Goal: Task Accomplishment & Management: Manage account settings

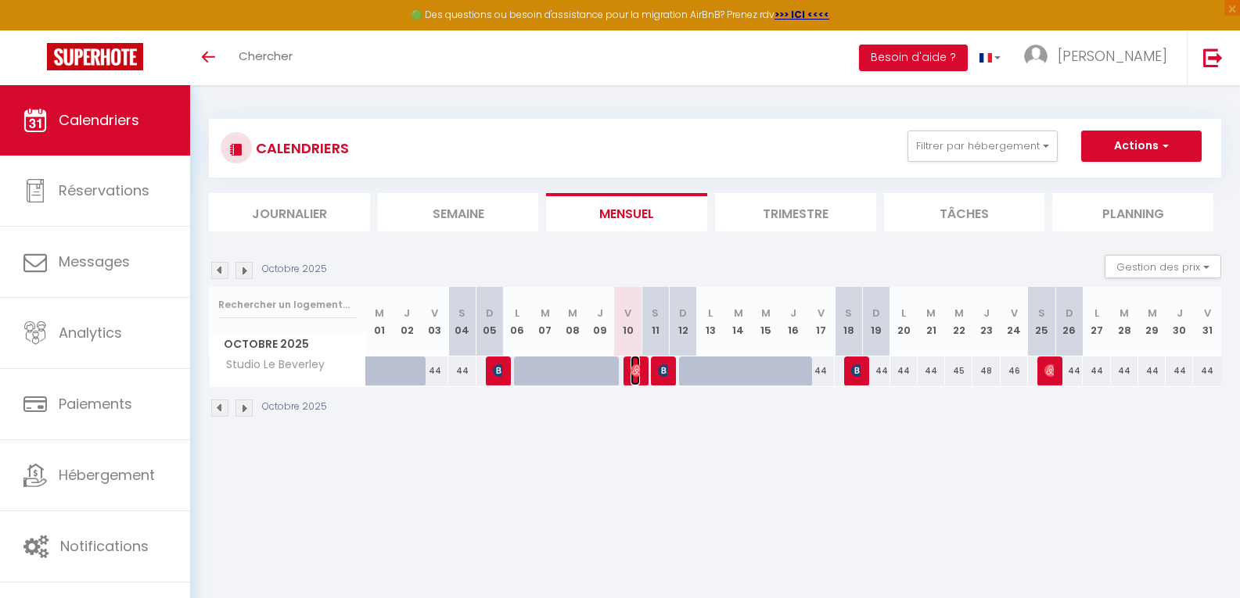
click at [633, 373] on img at bounding box center [637, 371] width 13 height 13
select select "OK"
select select "1"
select select "0"
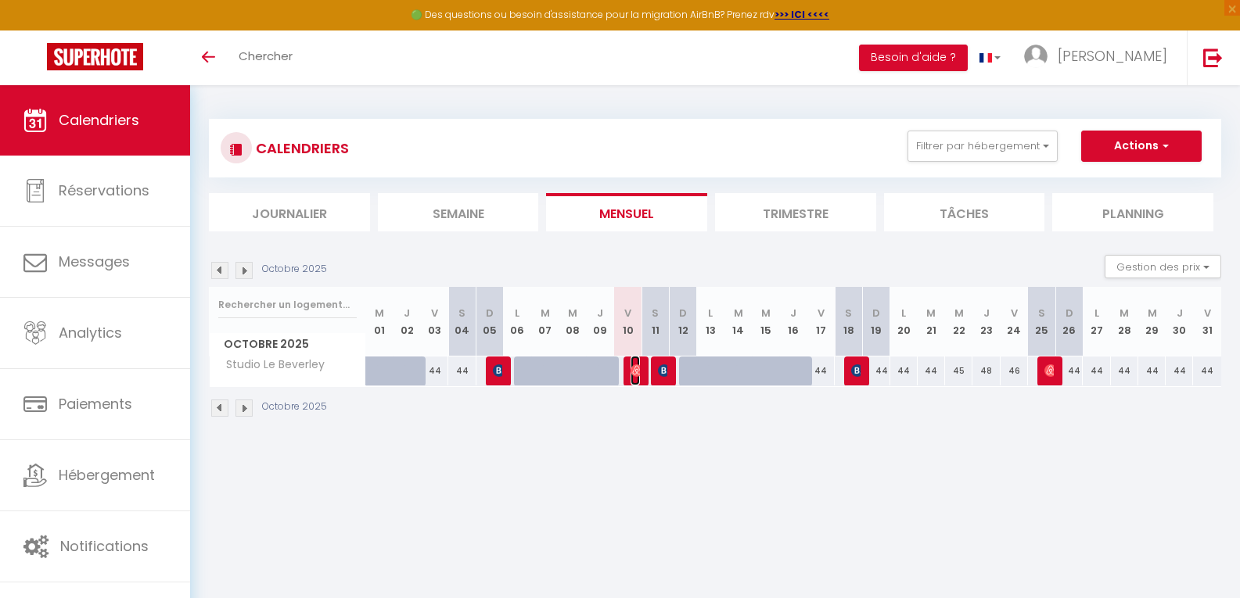
select select "1"
select select
select select "30566"
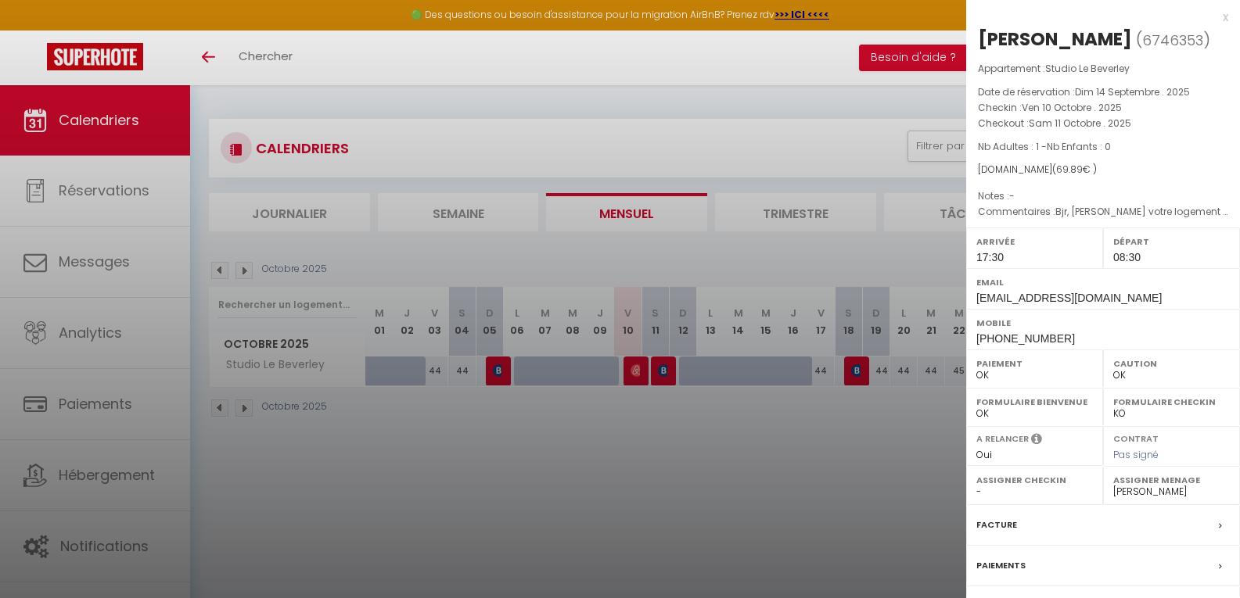
click at [1216, 21] on div "x" at bounding box center [1097, 17] width 262 height 19
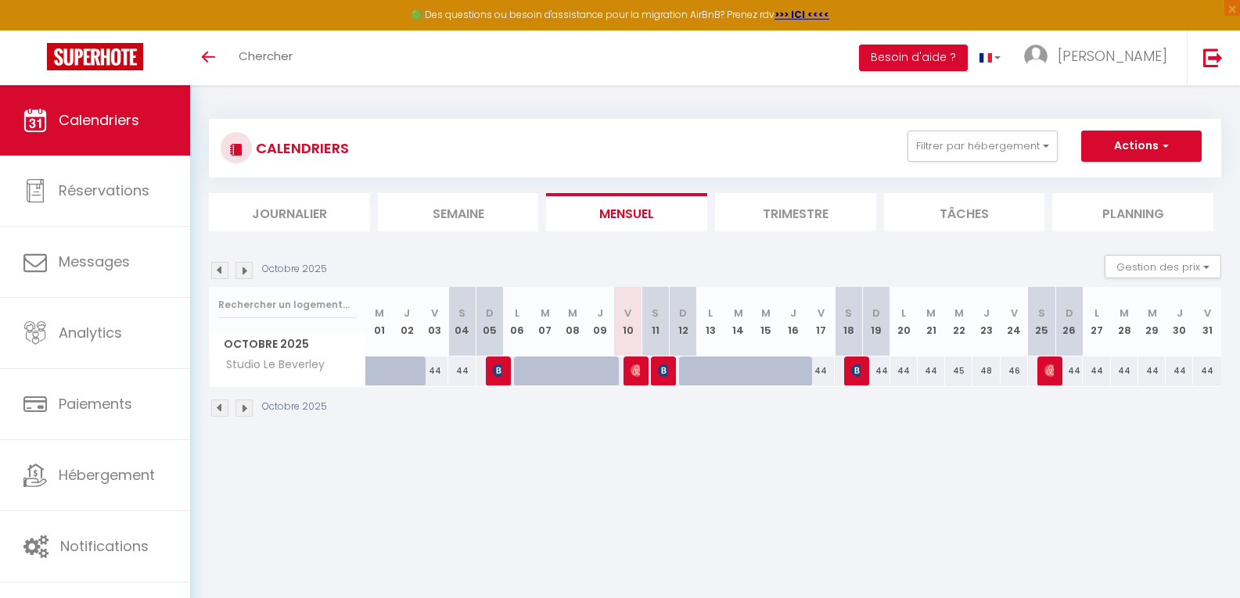
click at [1055, 368] on div "44" at bounding box center [1069, 371] width 28 height 29
type input "44"
type input "Dim 26 Octobre 2025"
type input "Lun 27 Octobre 2025"
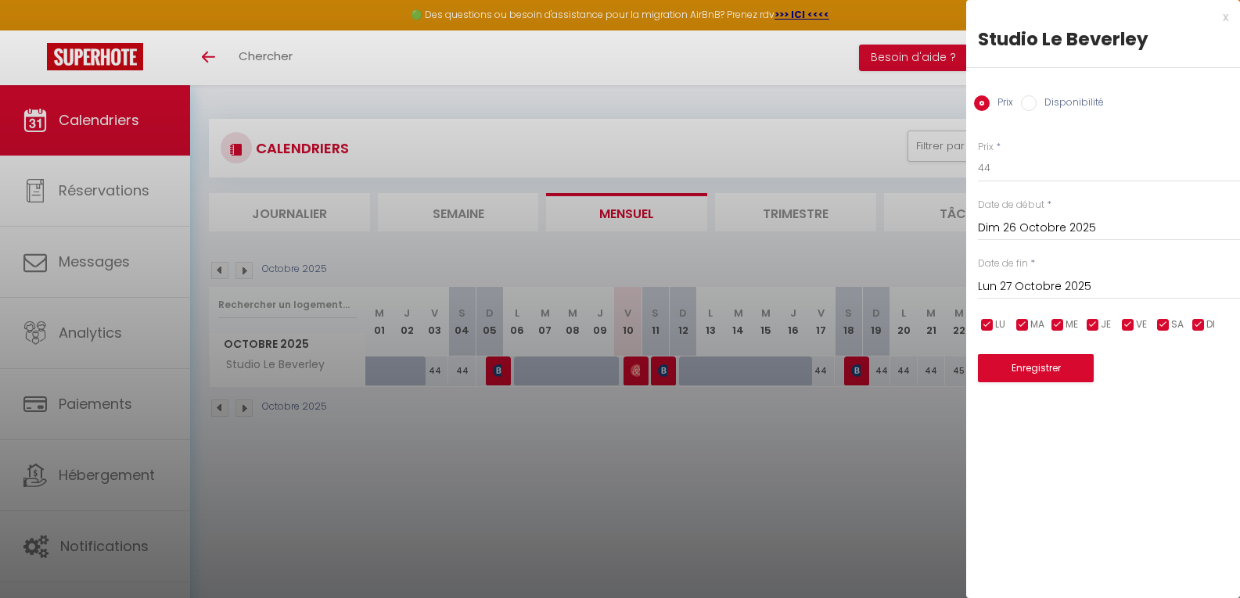
click at [1225, 20] on div "x" at bounding box center [1097, 17] width 262 height 19
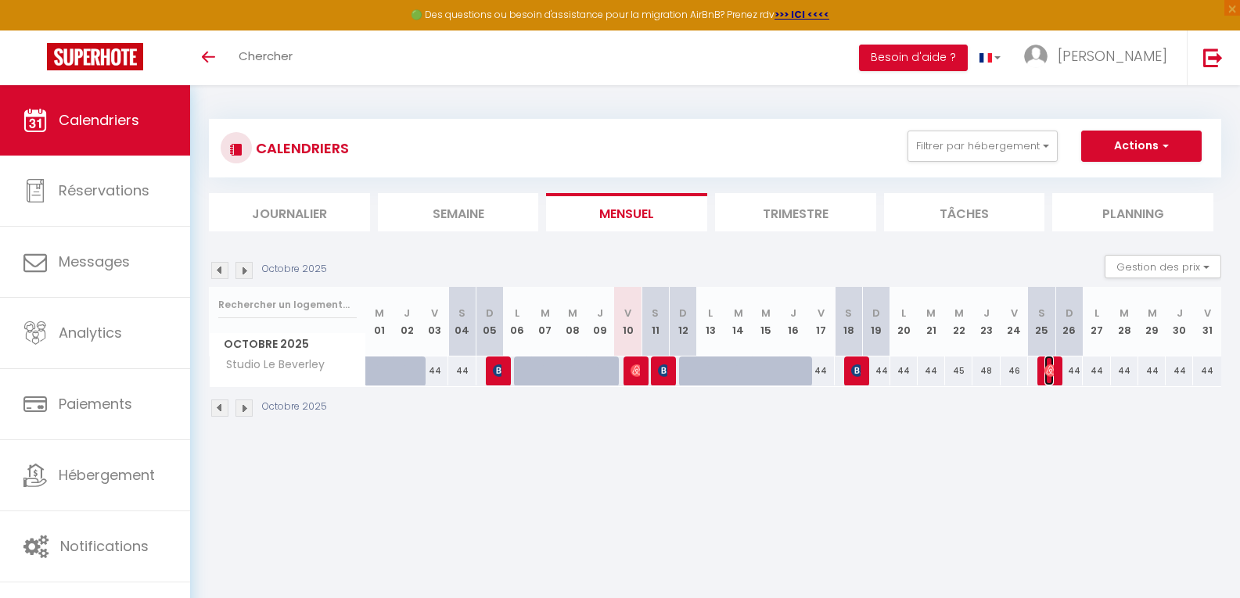
click at [1049, 374] on img at bounding box center [1050, 371] width 13 height 13
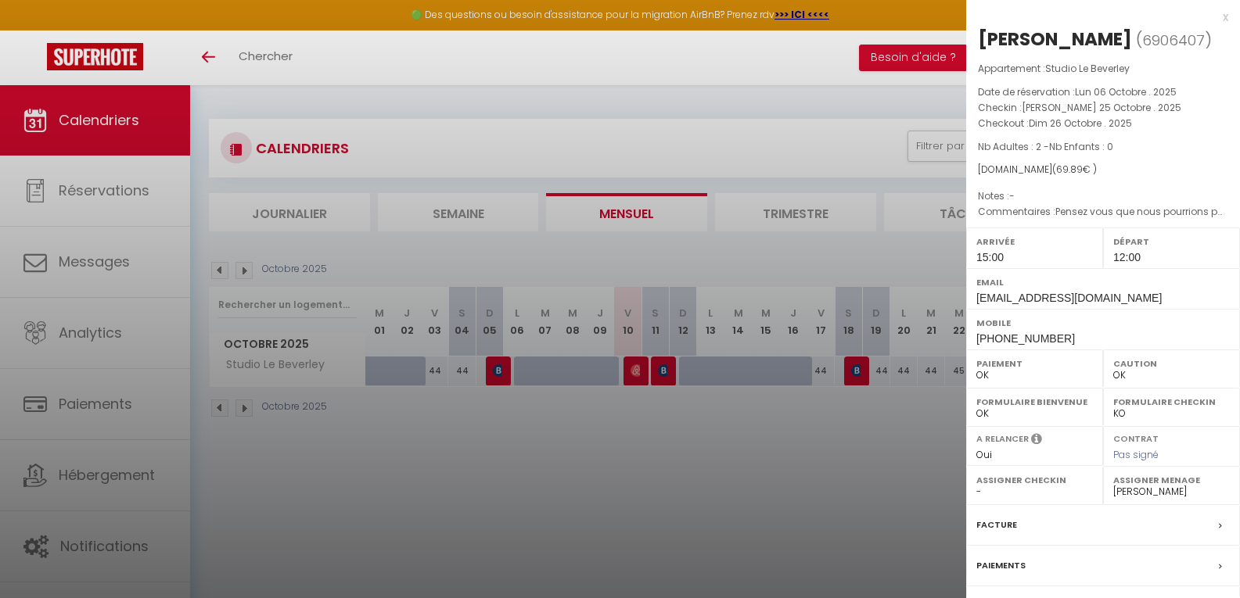
click at [924, 435] on div at bounding box center [620, 299] width 1240 height 598
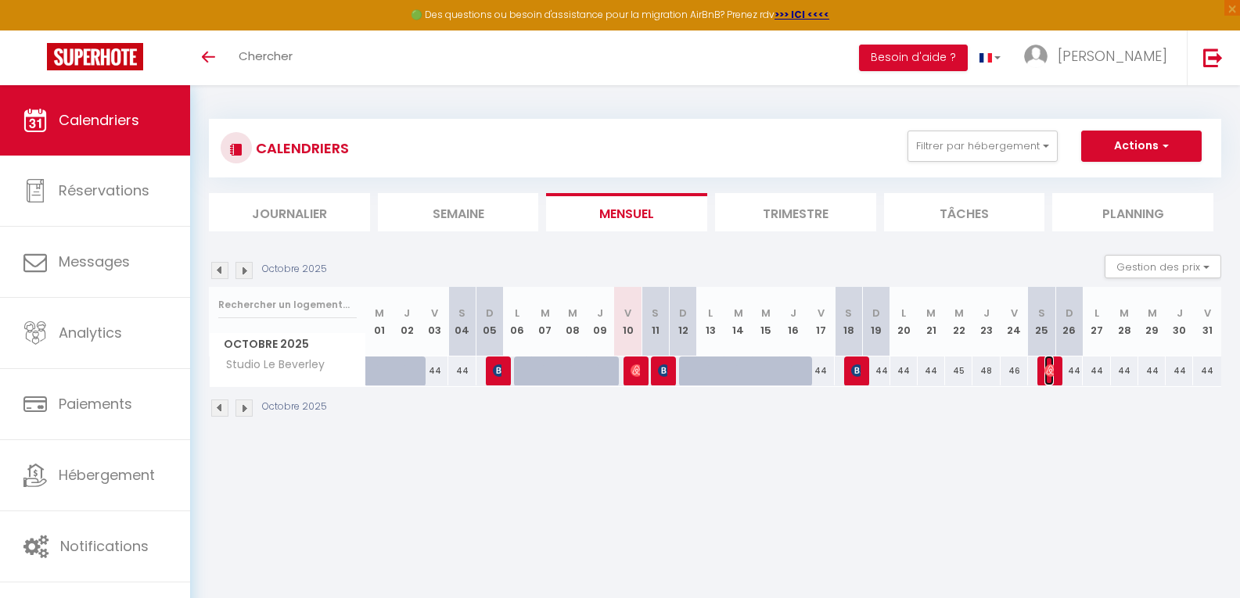
click at [1047, 373] on img at bounding box center [1050, 371] width 13 height 13
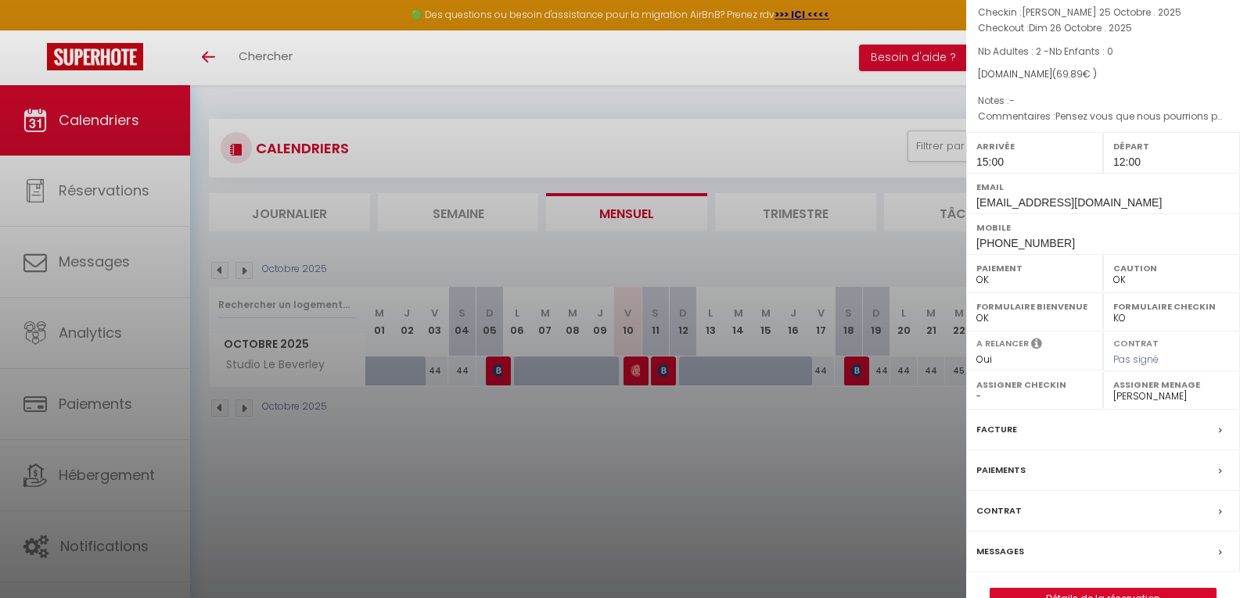
scroll to position [131, 0]
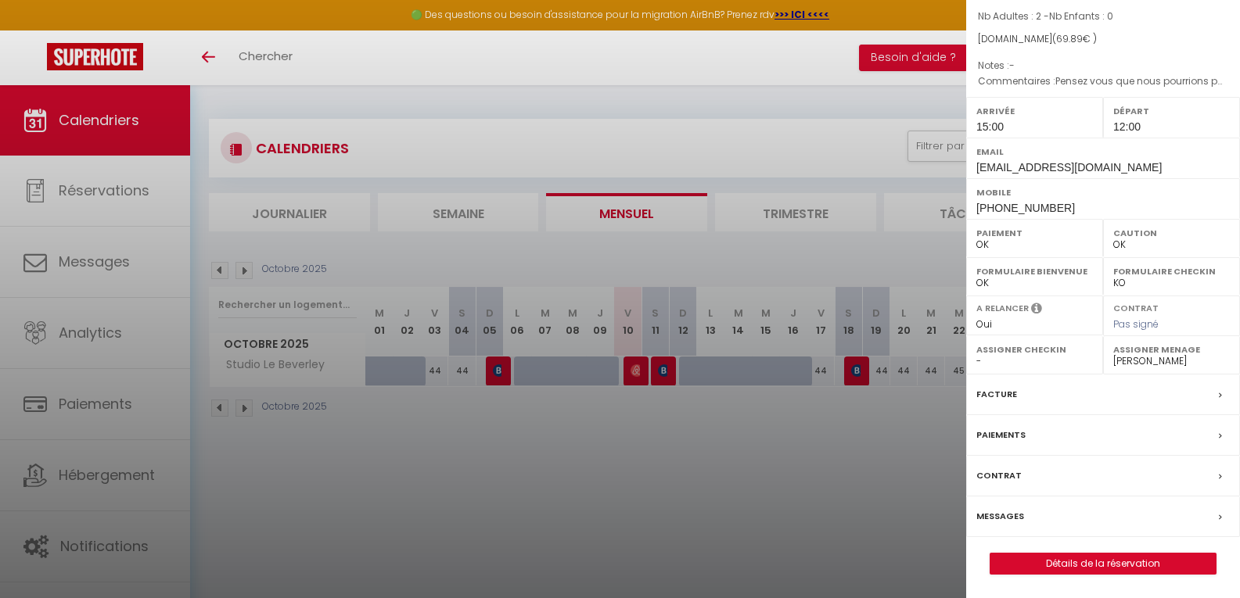
click at [1040, 509] on div "Messages" at bounding box center [1103, 517] width 274 height 41
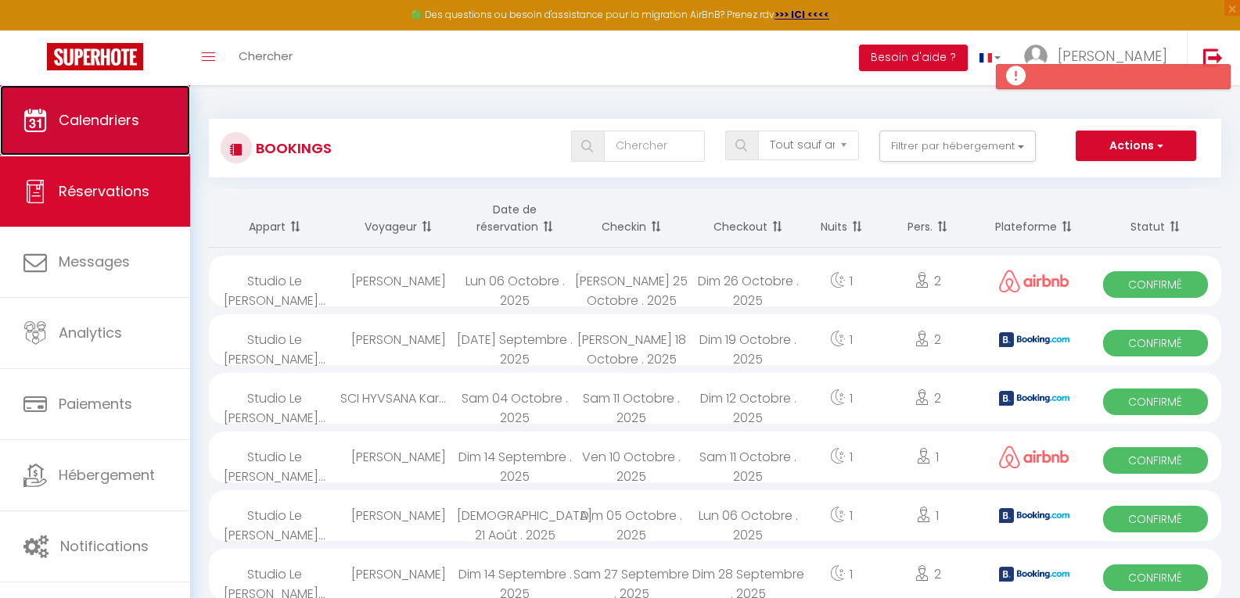
click at [78, 113] on span "Calendriers" at bounding box center [99, 120] width 81 height 20
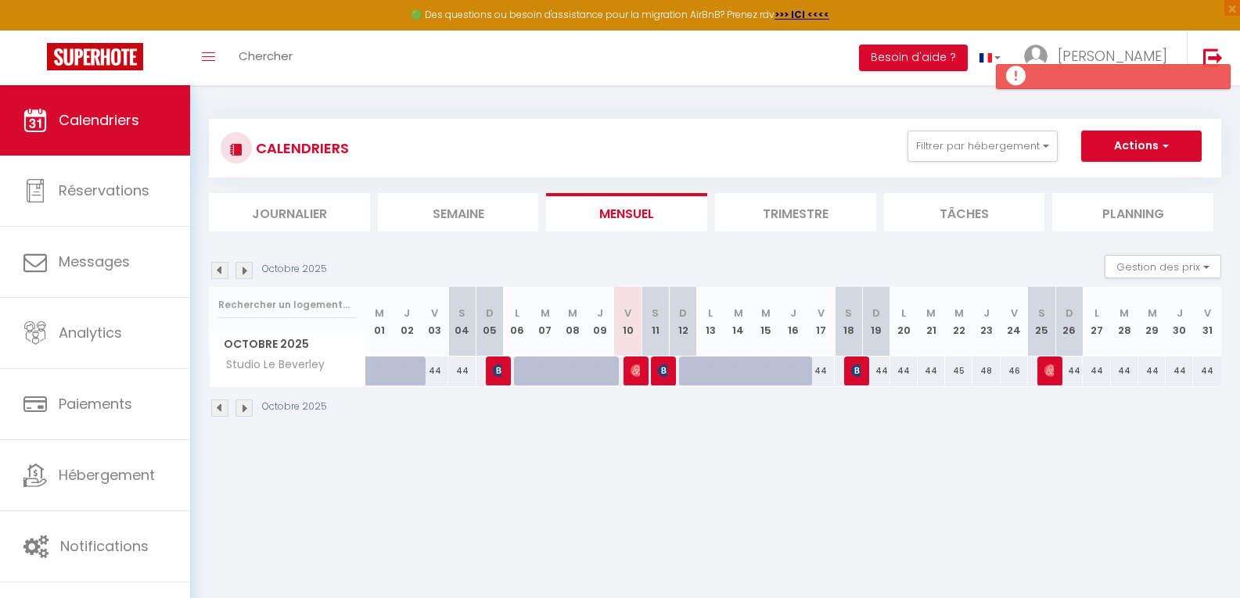
select select "not_cancelled"
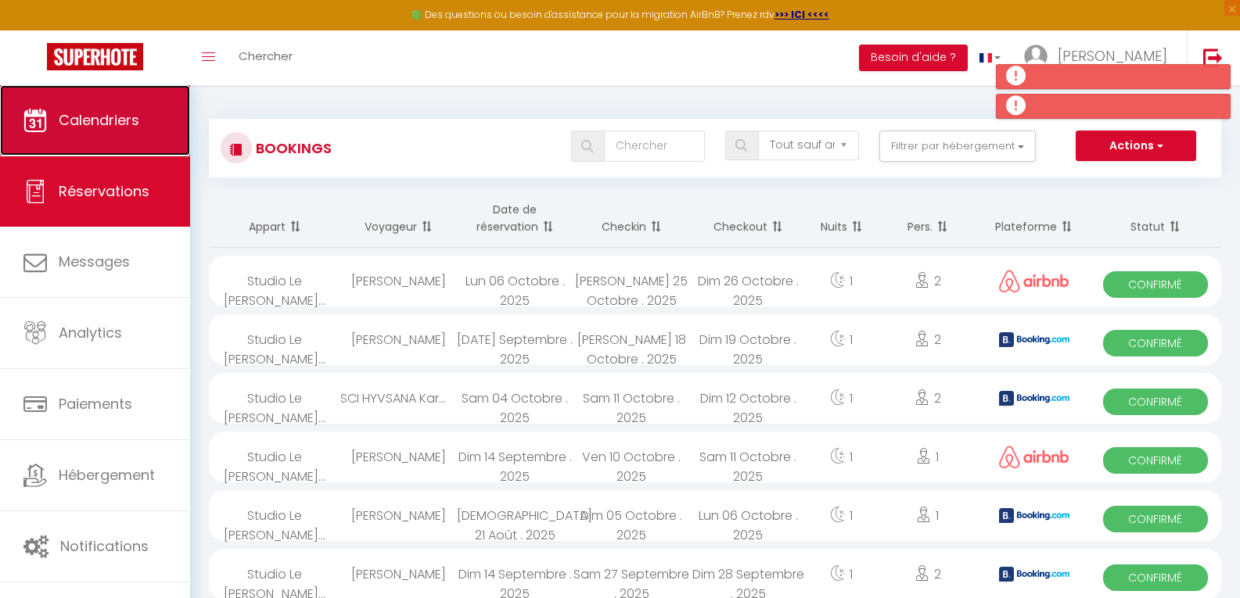
click at [131, 123] on span "Calendriers" at bounding box center [99, 120] width 81 height 20
